Goal: Task Accomplishment & Management: Use online tool/utility

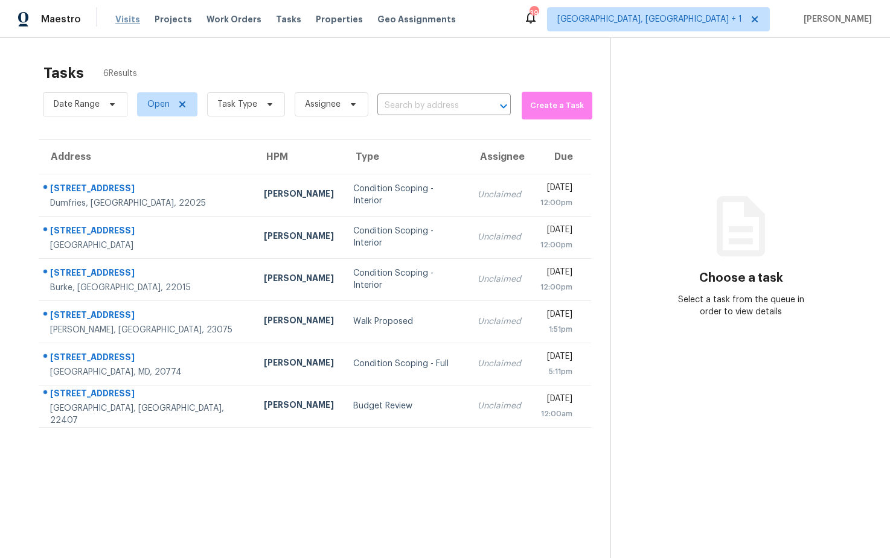
click at [126, 17] on span "Visits" at bounding box center [127, 19] width 25 height 12
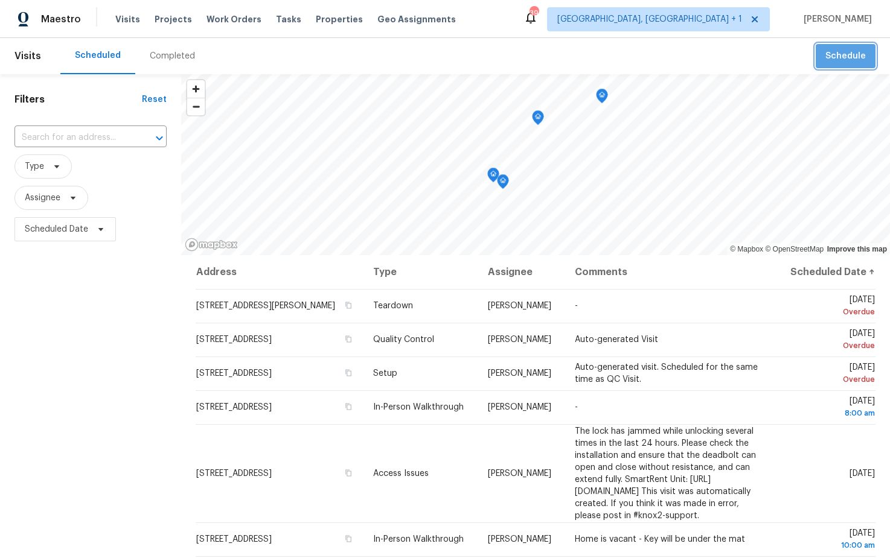
click at [849, 62] on button "Schedule" at bounding box center [845, 56] width 60 height 25
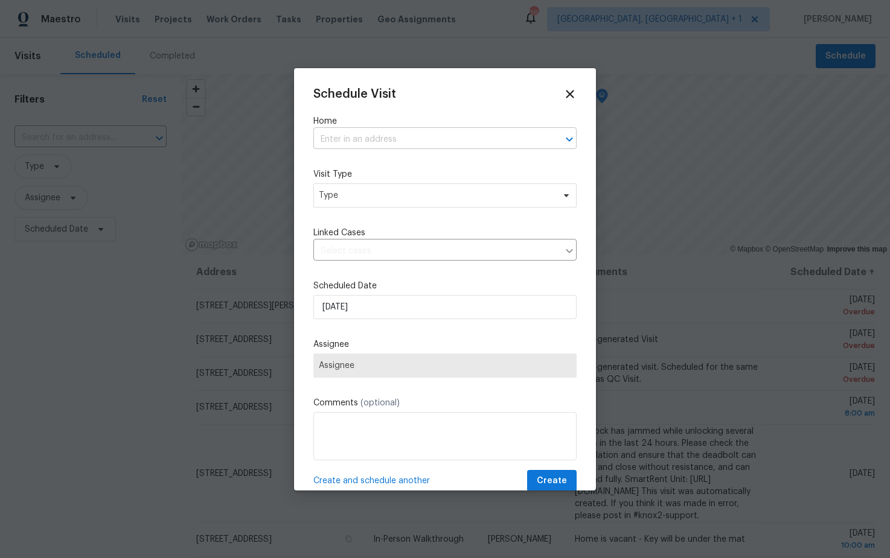
click at [387, 136] on input "text" at bounding box center [427, 139] width 229 height 19
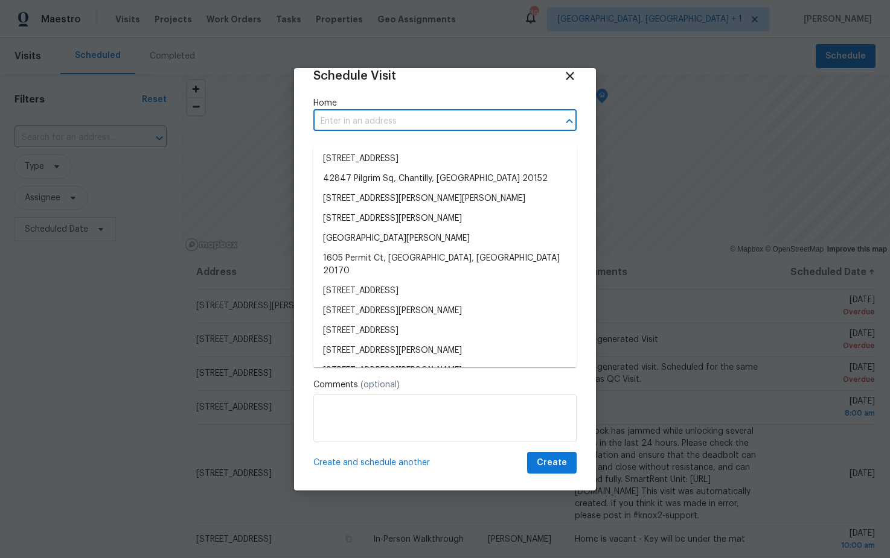
scroll to position [21, 0]
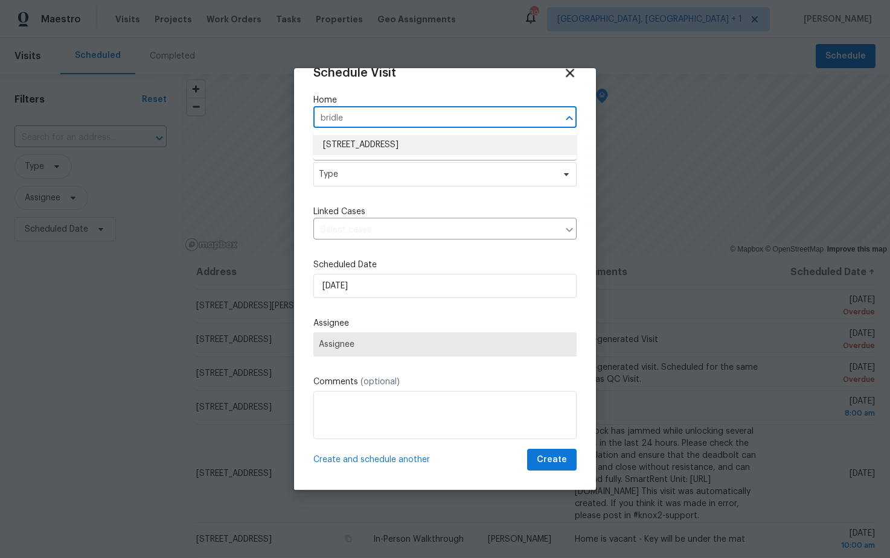
type input "bridle"
click at [569, 73] on icon at bounding box center [570, 73] width 8 height 8
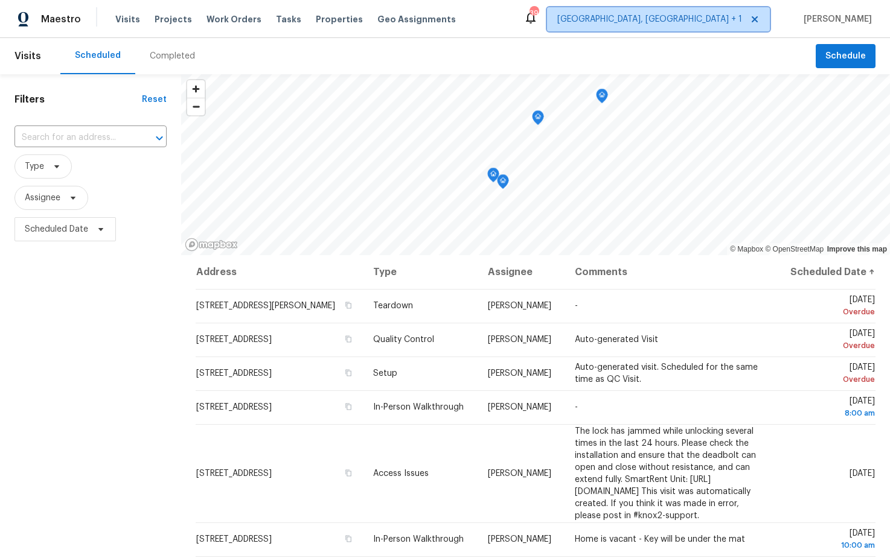
click at [697, 21] on span "[GEOGRAPHIC_DATA], [GEOGRAPHIC_DATA] + 1" at bounding box center [649, 19] width 185 height 12
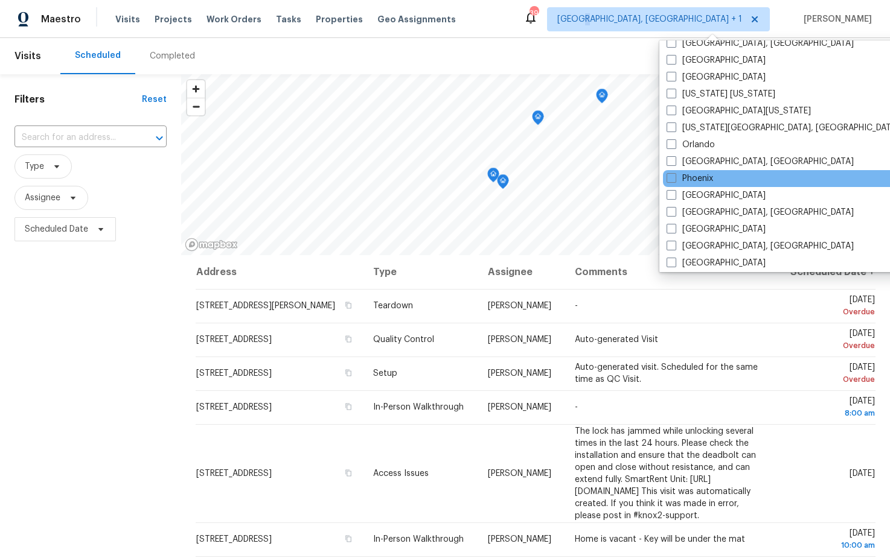
scroll to position [617, 0]
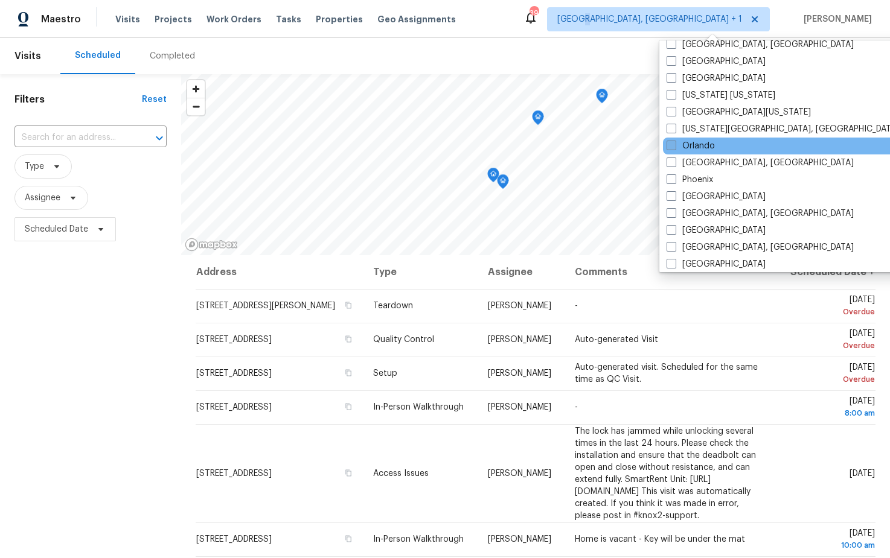
click at [670, 148] on span at bounding box center [671, 146] width 10 height 10
click at [670, 148] on input "Orlando" at bounding box center [670, 144] width 8 height 8
checkbox input "true"
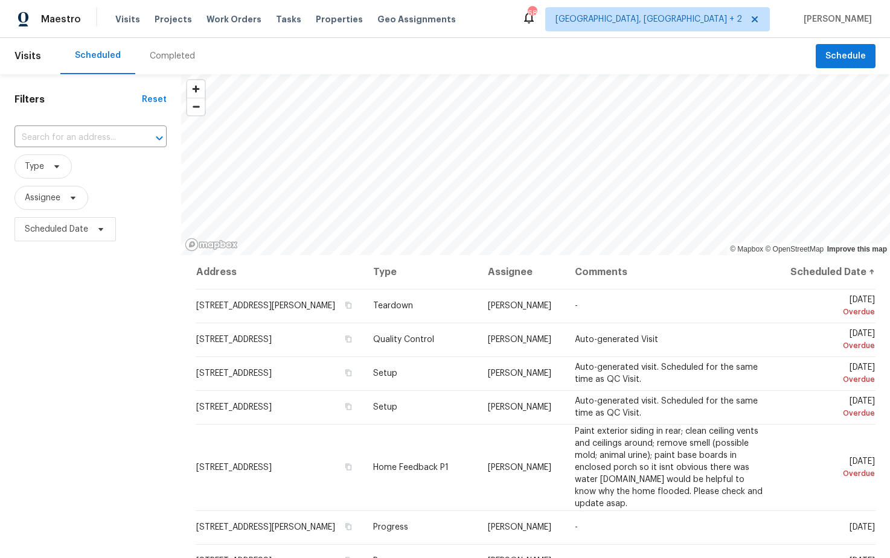
click at [78, 340] on div "Filters Reset ​ Type Assignee Scheduled Date" at bounding box center [90, 388] width 181 height 628
click at [843, 58] on span "Schedule" at bounding box center [845, 56] width 40 height 15
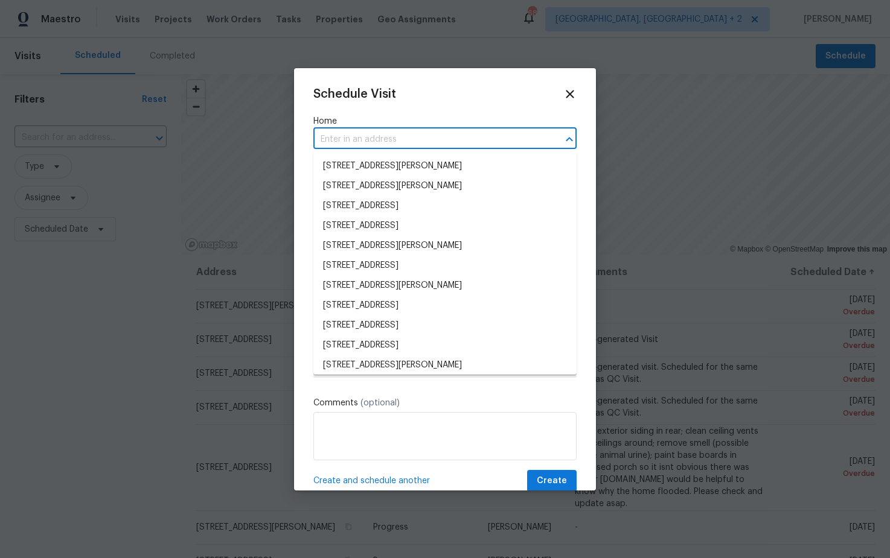
click at [433, 142] on input "text" at bounding box center [427, 139] width 229 height 19
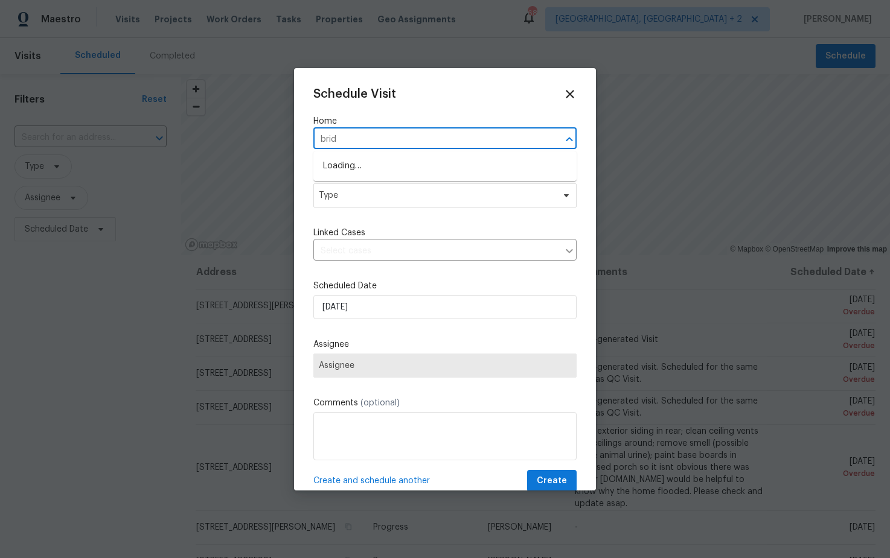
type input "bridl"
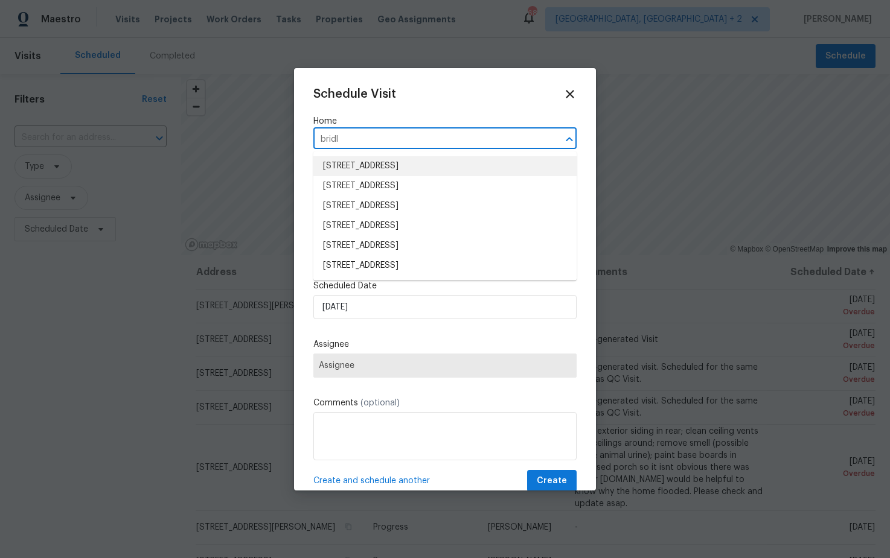
click at [401, 170] on li "[STREET_ADDRESS]" at bounding box center [444, 166] width 263 height 20
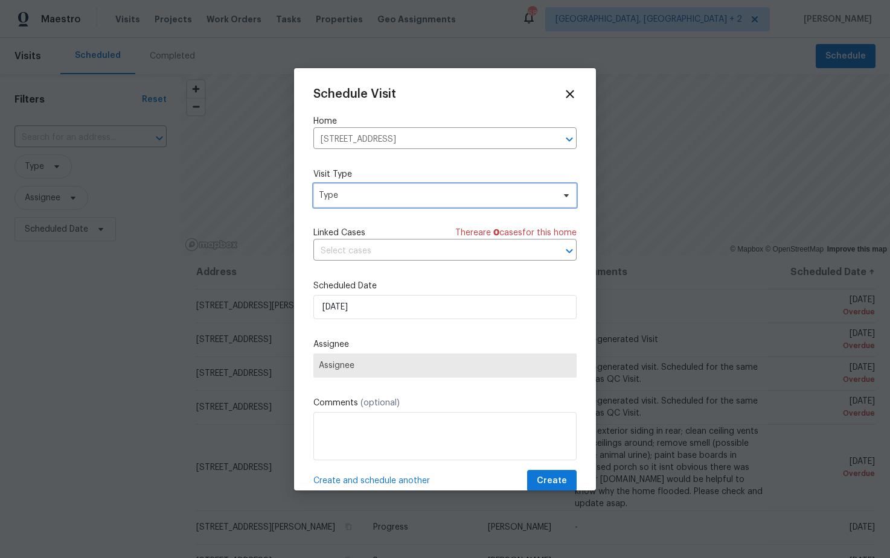
click at [389, 203] on span "Type" at bounding box center [444, 195] width 263 height 24
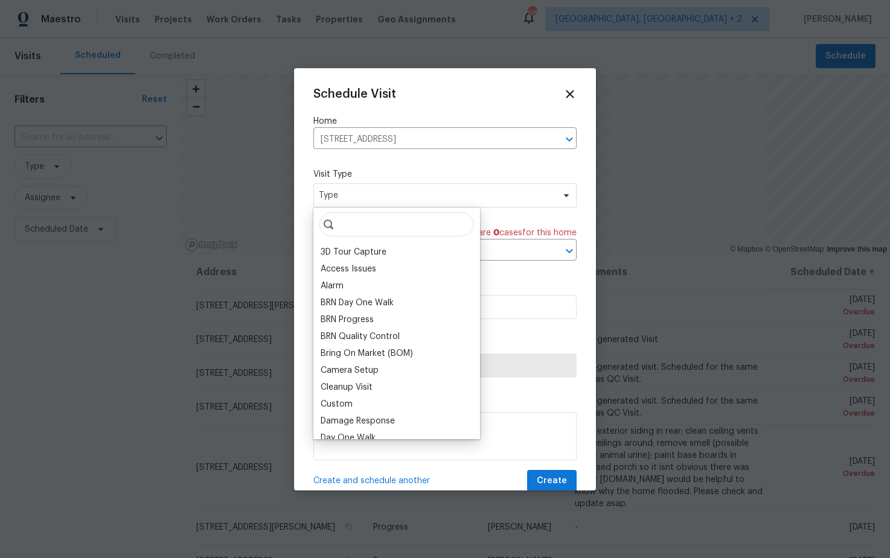
click at [346, 407] on div "Custom" at bounding box center [336, 404] width 32 height 12
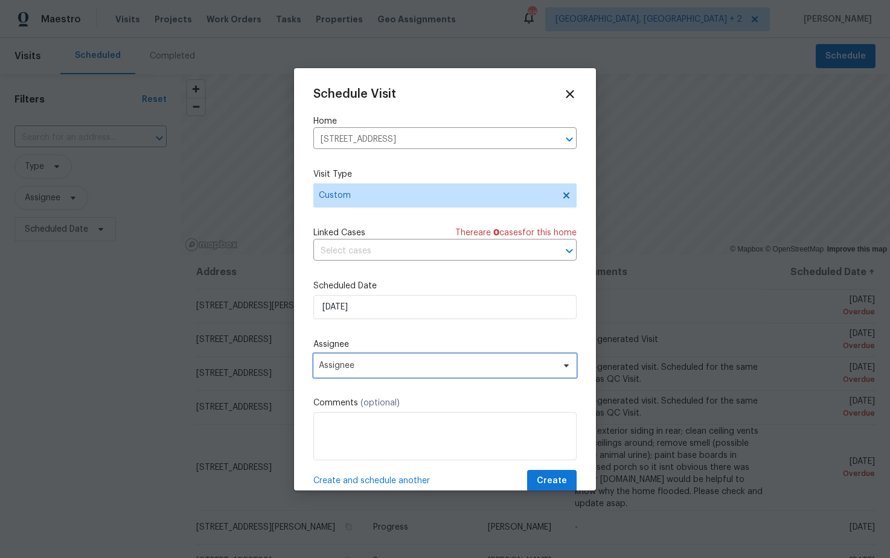
click at [356, 369] on span "Assignee" at bounding box center [437, 366] width 237 height 10
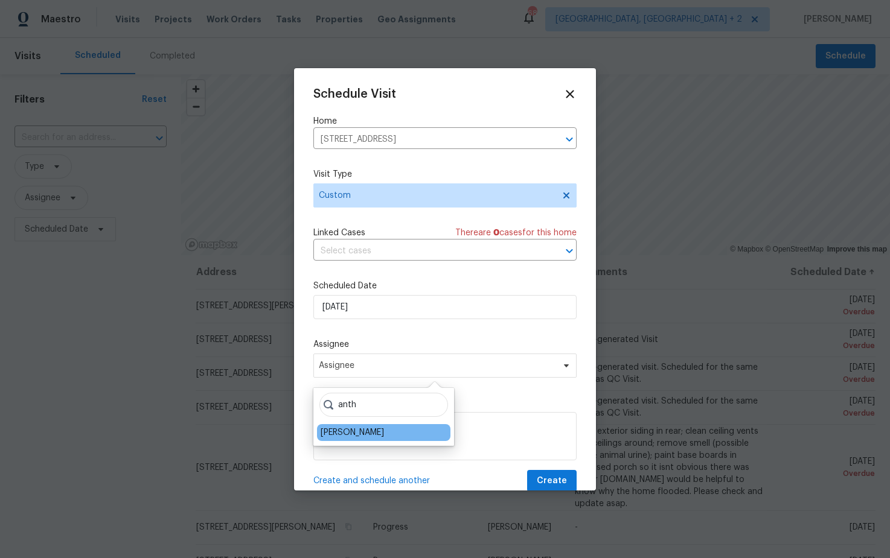
type input "anth"
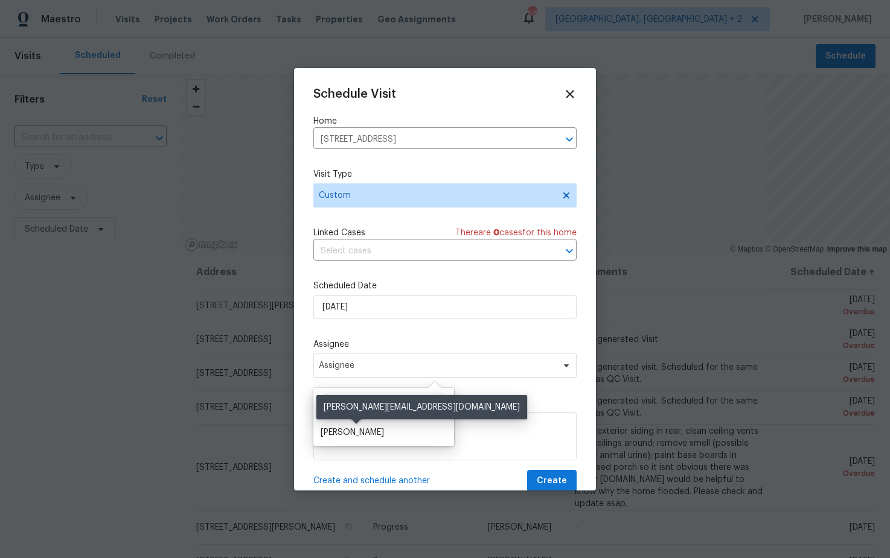
click at [368, 429] on div "[PERSON_NAME]" at bounding box center [351, 433] width 63 height 12
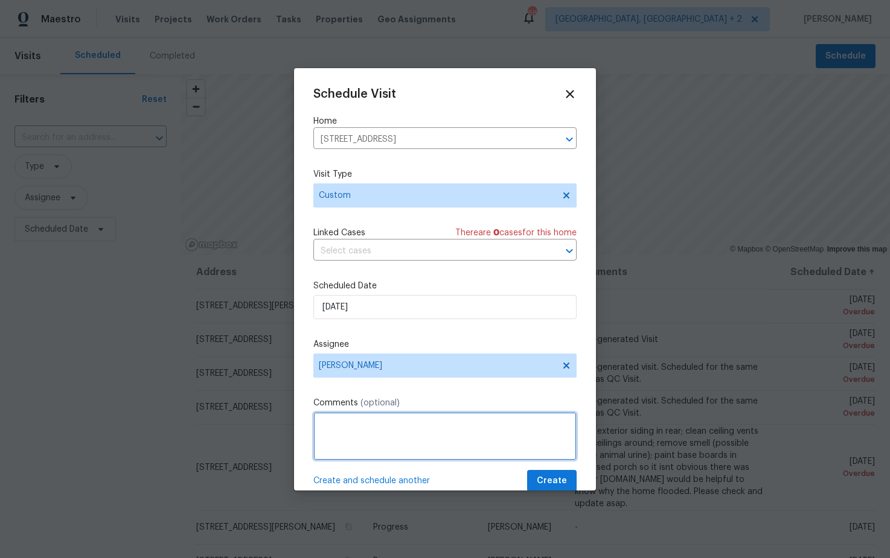
click at [367, 432] on textarea at bounding box center [444, 436] width 263 height 48
type textarea "D1W test for IBB"
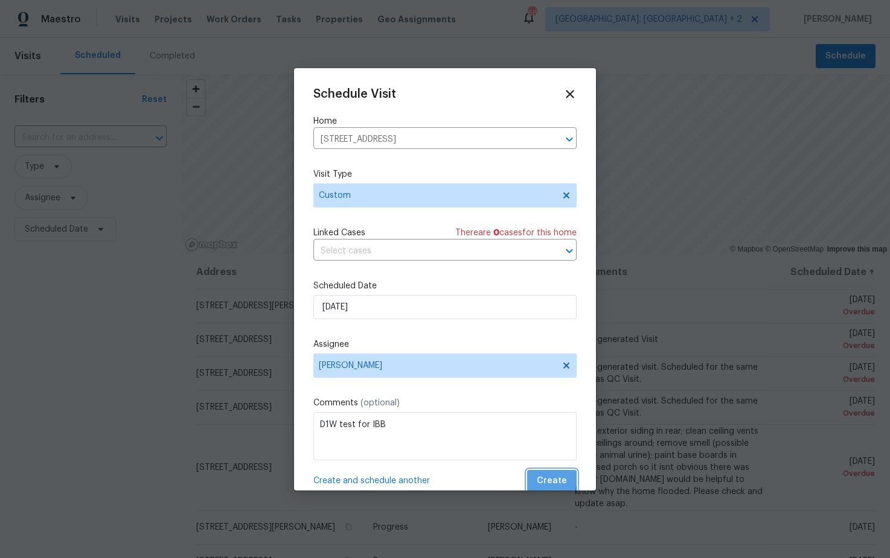
click at [546, 480] on span "Create" at bounding box center [552, 481] width 30 height 15
